Goal: Task Accomplishment & Management: Use online tool/utility

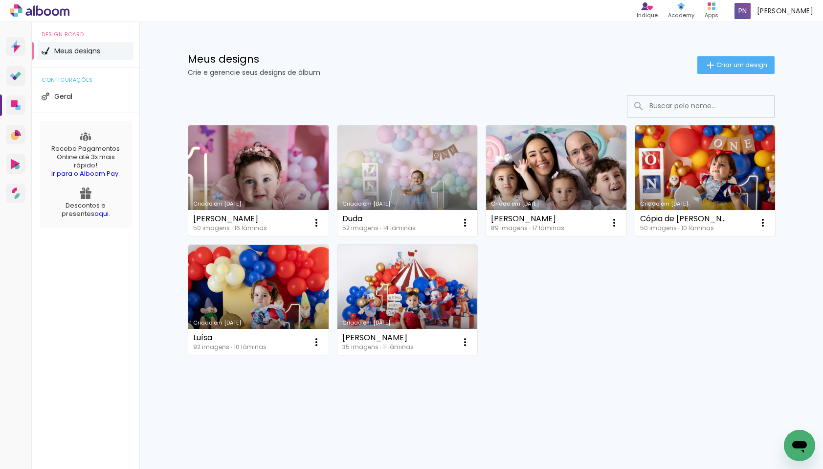
click at [247, 191] on link "Criado em [DATE]" at bounding box center [258, 180] width 140 height 111
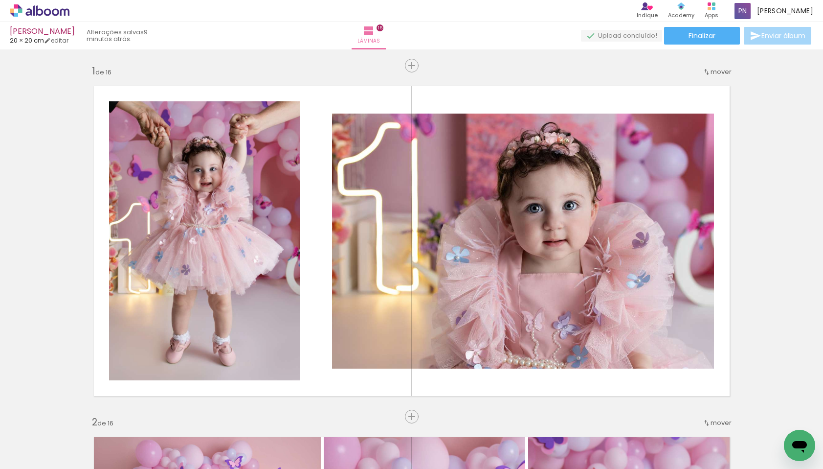
scroll to position [151, 0]
